Goal: Task Accomplishment & Management: Manage account settings

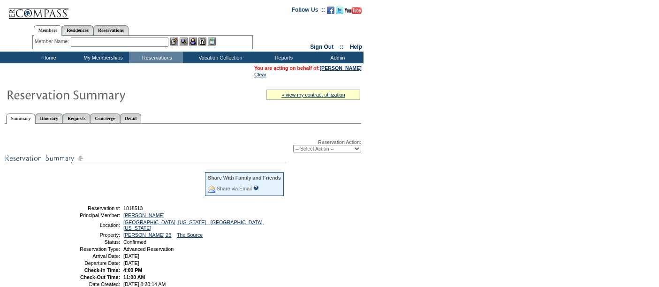
click at [301, 148] on select "-- Select Action -- Modify Reservation Dates Modify Reservation Cost Modify Occ…" at bounding box center [327, 149] width 68 height 8
select select "ChangeDates"
click at [293, 145] on select "-- Select Action -- Modify Reservation Dates Modify Reservation Cost Modify Occ…" at bounding box center [327, 149] width 68 height 8
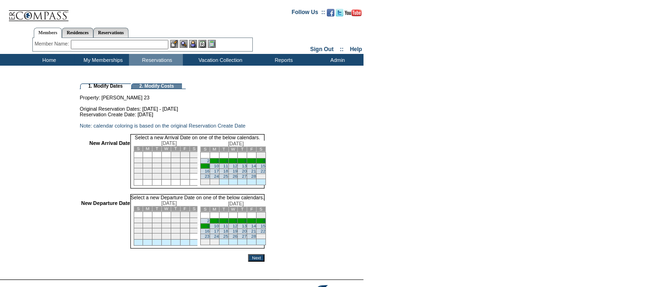
scroll to position [66, 0]
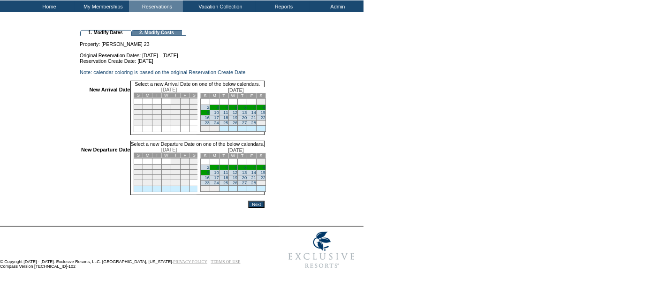
click at [210, 105] on link "2" at bounding box center [208, 107] width 2 height 5
